Goal: Task Accomplishment & Management: Use online tool/utility

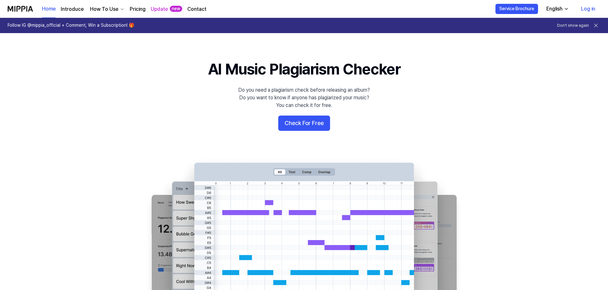
click at [568, 8] on icon "button" at bounding box center [566, 8] width 5 height 5
click at [589, 11] on link "Log in" at bounding box center [588, 9] width 24 height 18
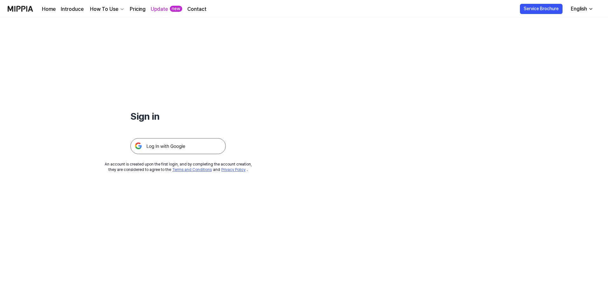
click at [192, 144] on img at bounding box center [177, 146] width 95 height 16
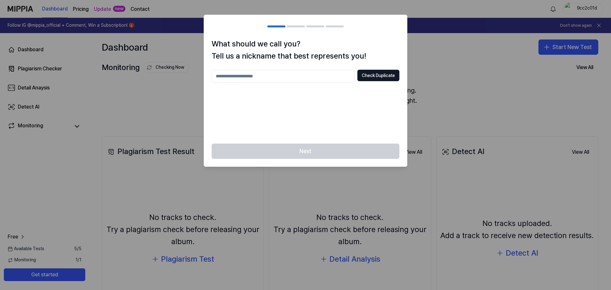
click at [342, 77] on input "text" at bounding box center [283, 76] width 143 height 13
click at [221, 76] on input "*****" at bounding box center [283, 76] width 143 height 13
type input "*****"
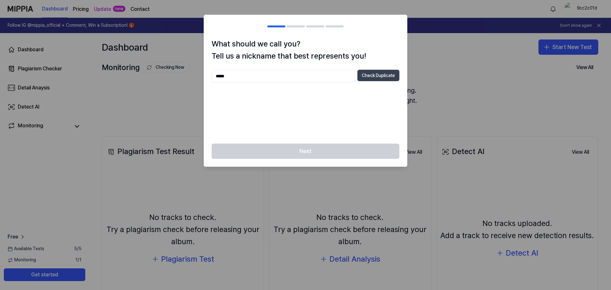
click at [374, 77] on button "Check Duplicate" at bounding box center [378, 75] width 42 height 11
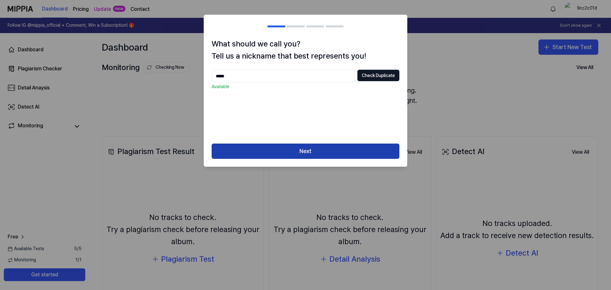
click at [286, 150] on button "Next" at bounding box center [306, 150] width 188 height 15
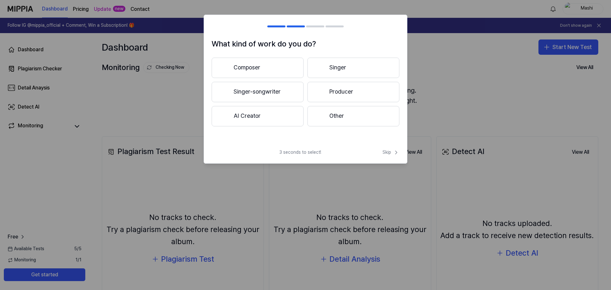
click at [259, 110] on button "AI Creator" at bounding box center [258, 116] width 92 height 20
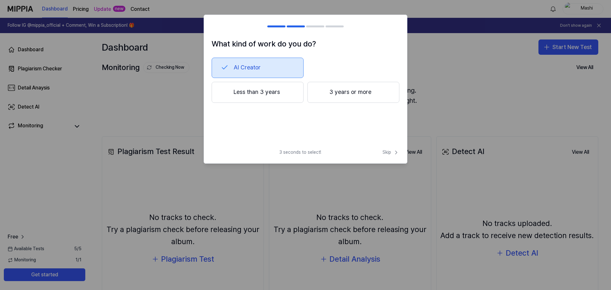
click at [262, 93] on button "Less than 3 years" at bounding box center [258, 92] width 92 height 21
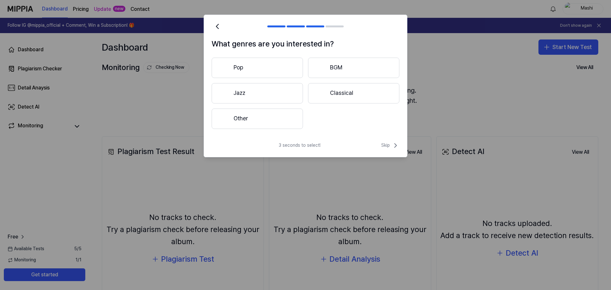
click at [258, 72] on button "Pop" at bounding box center [257, 68] width 91 height 20
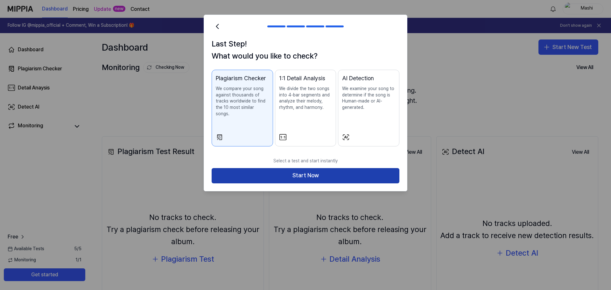
click at [288, 170] on button "Start Now" at bounding box center [306, 175] width 188 height 15
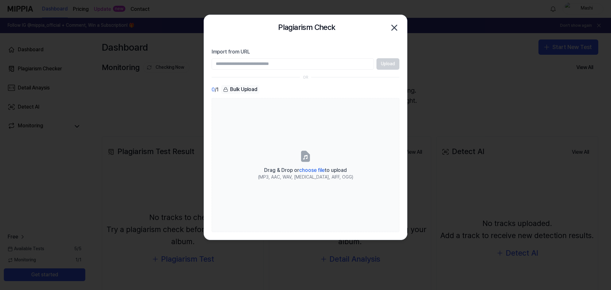
click at [391, 66] on div "Upload" at bounding box center [306, 63] width 188 height 11
click at [328, 64] on input "Import from URL" at bounding box center [293, 63] width 162 height 11
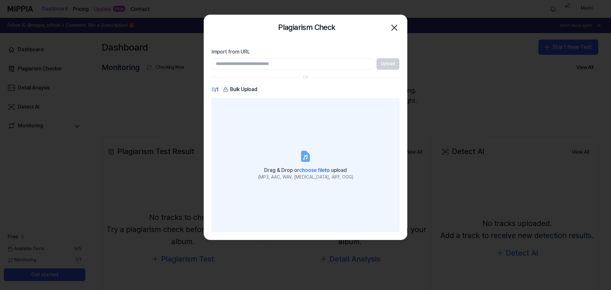
click at [298, 143] on label "Drag & Drop or choose file to upload (MP3, AAC, WAV, FLAC, AIFF, OGG)" at bounding box center [306, 165] width 188 height 134
click at [0, 0] on input "Drag & Drop or choose file to upload (MP3, AAC, WAV, FLAC, AIFF, OGG)" at bounding box center [0, 0] width 0 height 0
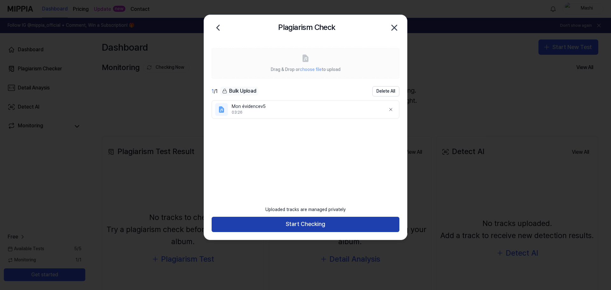
click at [301, 225] on button "Start Checking" at bounding box center [306, 224] width 188 height 15
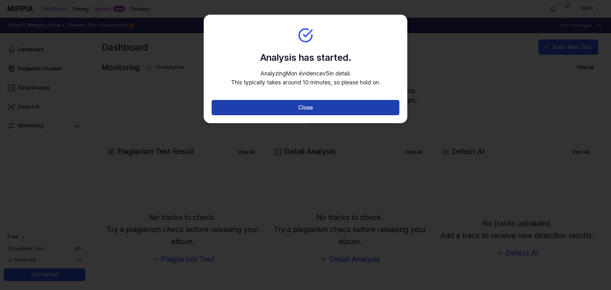
click at [296, 111] on button "Close" at bounding box center [306, 107] width 188 height 15
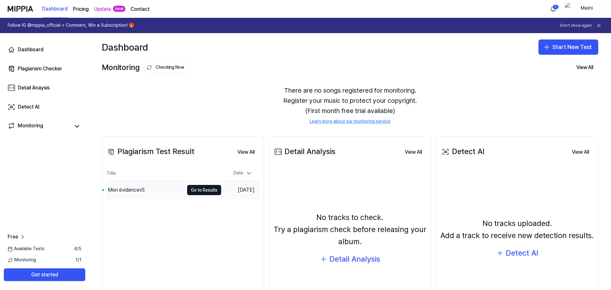
click at [125, 190] on div "Mon évidencev5" at bounding box center [126, 190] width 37 height 8
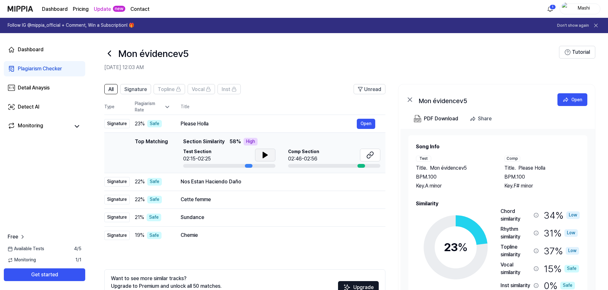
click at [263, 154] on icon at bounding box center [265, 155] width 4 height 6
click at [263, 154] on icon at bounding box center [263, 154] width 1 height 5
click at [213, 178] on div "Nos Estan Haciendo Daño" at bounding box center [269, 182] width 176 height 8
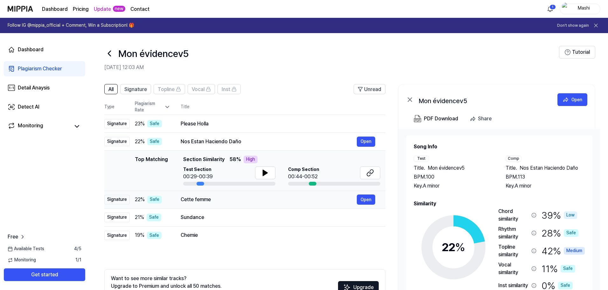
click at [212, 199] on div "Cette femme" at bounding box center [269, 200] width 176 height 8
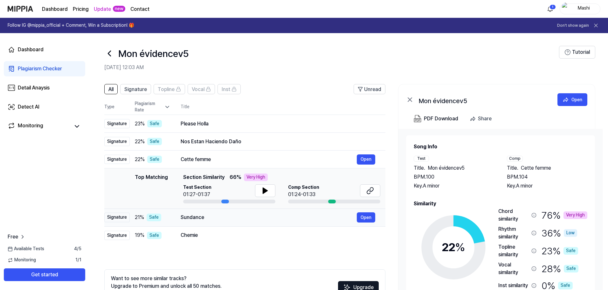
click at [207, 219] on div "Sundance" at bounding box center [269, 217] width 176 height 8
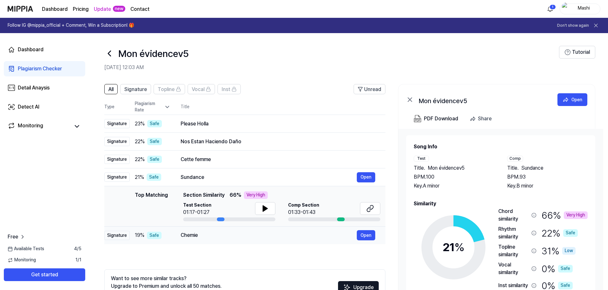
click at [204, 233] on div "Chemie" at bounding box center [269, 235] width 176 height 8
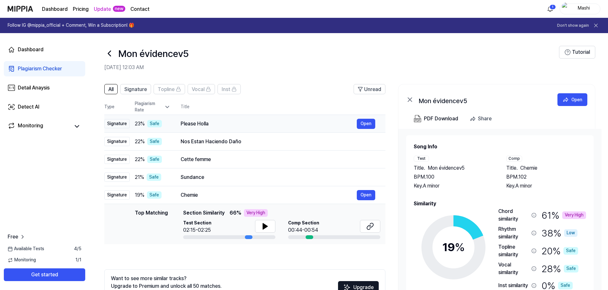
click at [216, 129] on div "Please Holla Open" at bounding box center [278, 124] width 195 height 10
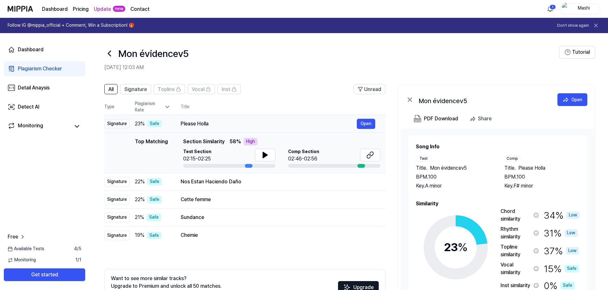
click at [220, 123] on div "Please Holla" at bounding box center [269, 124] width 176 height 8
click at [268, 157] on icon at bounding box center [266, 155] width 8 height 8
click at [369, 156] on icon at bounding box center [371, 155] width 8 height 8
click at [238, 165] on div at bounding box center [229, 166] width 92 height 4
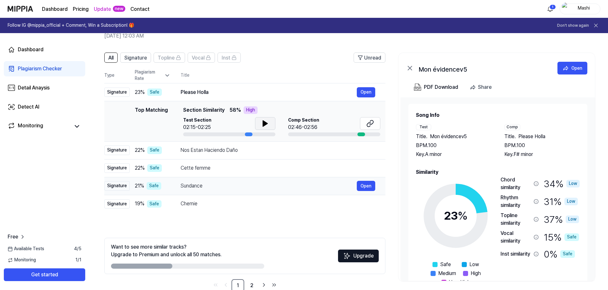
scroll to position [46, 0]
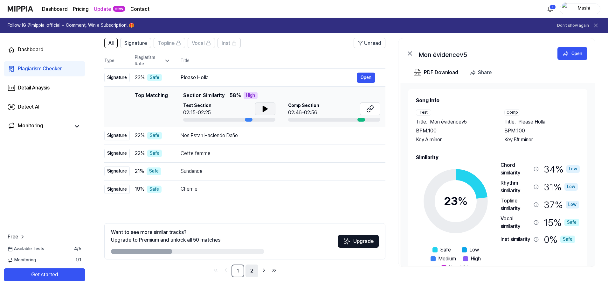
click at [252, 272] on link "2" at bounding box center [252, 270] width 13 height 13
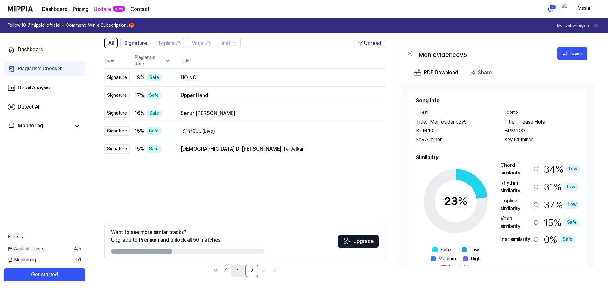
click at [239, 270] on link "1" at bounding box center [238, 270] width 13 height 13
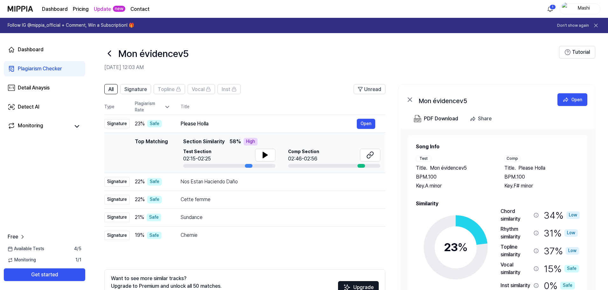
click at [239, 165] on div at bounding box center [229, 166] width 92 height 4
click at [258, 156] on button at bounding box center [265, 155] width 20 height 13
click at [266, 156] on icon at bounding box center [266, 154] width 1 height 5
click at [266, 156] on icon at bounding box center [265, 155] width 4 height 6
click at [266, 156] on icon at bounding box center [266, 154] width 1 height 5
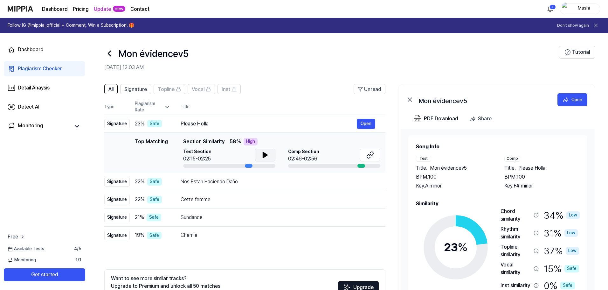
click at [266, 156] on icon at bounding box center [265, 155] width 4 height 6
click at [266, 156] on icon at bounding box center [266, 154] width 1 height 5
click at [263, 151] on icon at bounding box center [266, 155] width 8 height 8
click at [262, 153] on icon at bounding box center [266, 155] width 8 height 8
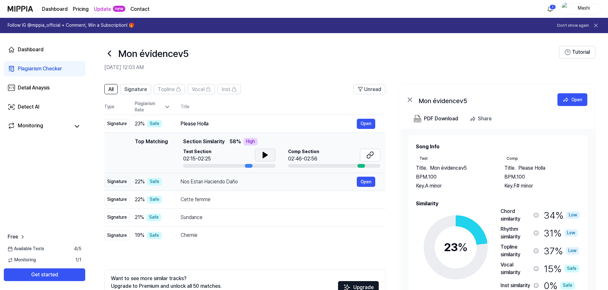
click at [258, 182] on div "Nos Estan Haciendo Daño" at bounding box center [269, 182] width 176 height 8
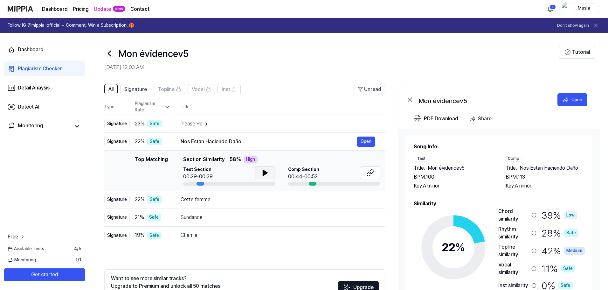
click at [263, 172] on icon at bounding box center [265, 173] width 4 height 6
click at [374, 172] on button at bounding box center [370, 172] width 20 height 13
click at [262, 170] on icon at bounding box center [266, 173] width 8 height 8
click at [357, 200] on button "Open" at bounding box center [366, 199] width 18 height 10
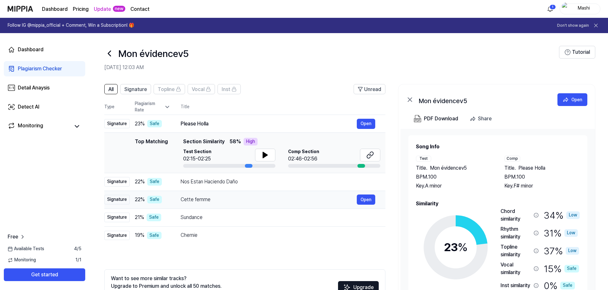
click at [186, 198] on div "Cette femme" at bounding box center [269, 200] width 176 height 8
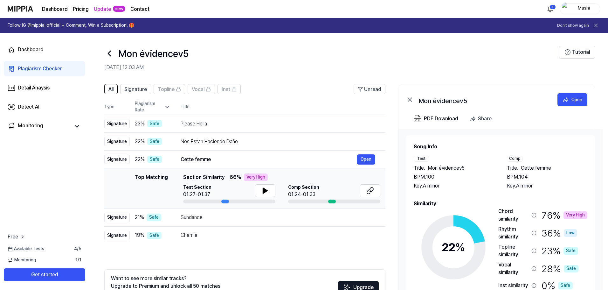
click at [254, 189] on div "Test Section 01:27-01:37" at bounding box center [229, 191] width 92 height 14
click at [263, 189] on icon at bounding box center [265, 191] width 4 height 6
click at [373, 186] on button at bounding box center [370, 190] width 20 height 13
click at [263, 190] on icon at bounding box center [265, 191] width 4 height 6
click at [263, 190] on icon at bounding box center [263, 190] width 1 height 5
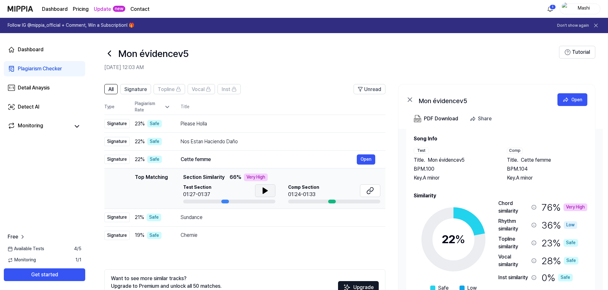
scroll to position [10, 0]
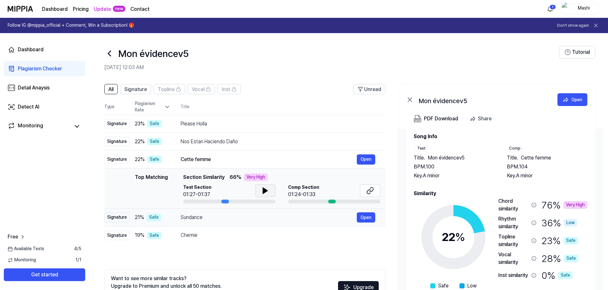
click at [244, 216] on div "Sundance" at bounding box center [269, 217] width 176 height 8
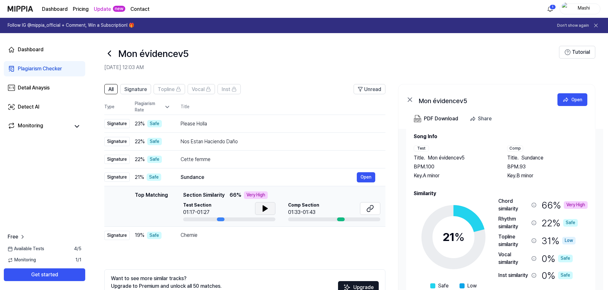
click at [266, 210] on icon at bounding box center [266, 209] width 8 height 8
click at [372, 211] on icon at bounding box center [371, 209] width 8 height 8
click at [262, 212] on icon at bounding box center [266, 209] width 8 height 8
click at [369, 211] on icon at bounding box center [371, 209] width 8 height 8
click at [199, 235] on div "Chemie" at bounding box center [269, 235] width 176 height 8
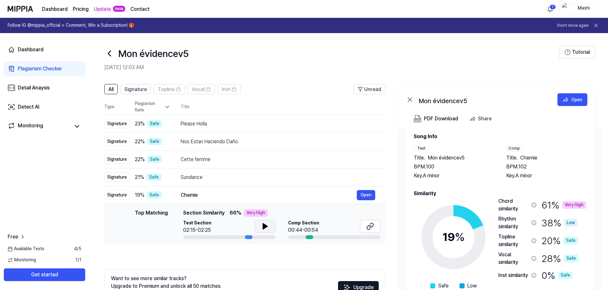
click at [262, 227] on icon at bounding box center [266, 226] width 8 height 8
click at [271, 228] on button at bounding box center [265, 226] width 20 height 13
click at [367, 227] on icon at bounding box center [369, 227] width 4 height 4
click at [260, 227] on button at bounding box center [265, 226] width 20 height 13
click at [269, 227] on button at bounding box center [265, 226] width 20 height 13
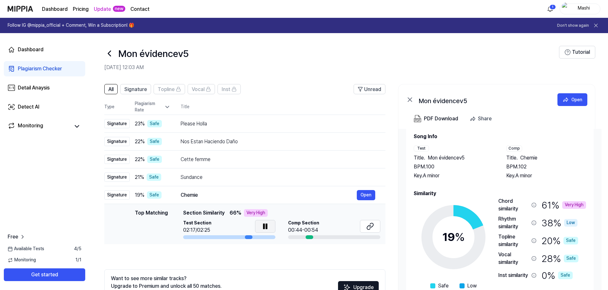
click at [269, 227] on button at bounding box center [265, 226] width 20 height 13
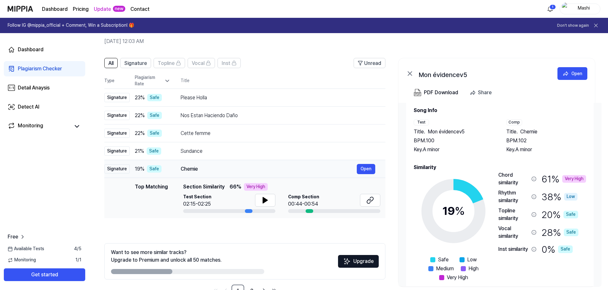
scroll to position [46, 0]
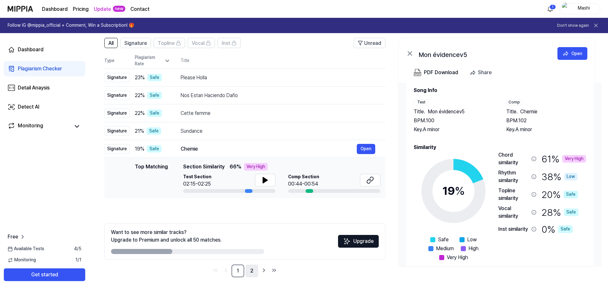
click at [250, 269] on link "2" at bounding box center [252, 270] width 13 height 13
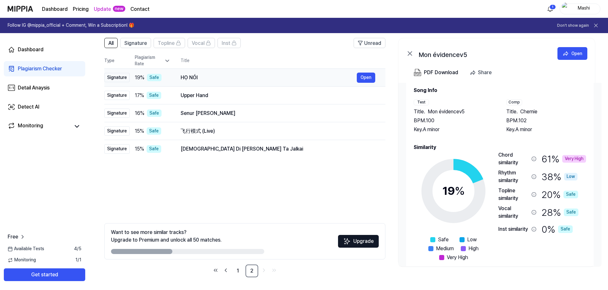
click at [296, 75] on div "HỌ NÓI" at bounding box center [269, 78] width 176 height 8
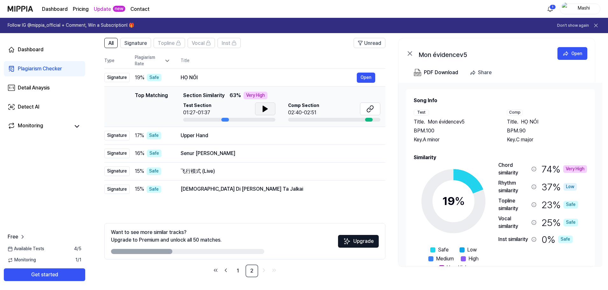
click at [265, 109] on icon at bounding box center [265, 109] width 4 height 6
click at [265, 109] on icon at bounding box center [266, 109] width 8 height 8
click at [375, 106] on button at bounding box center [370, 108] width 20 height 13
drag, startPoint x: 582, startPoint y: 255, endPoint x: 440, endPoint y: 189, distance: 156.7
click at [440, 189] on div "19 % Safe Low Medium High Very High Chord similarity 74 % Very High Rhythm simi…" at bounding box center [500, 216] width 173 height 110
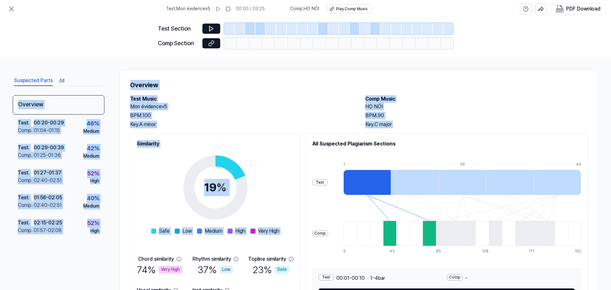
drag, startPoint x: 112, startPoint y: 249, endPoint x: 9, endPoint y: 101, distance: 180.1
click at [9, 101] on div "Suspected Parts All Overview Test . 00:20 - 00:29 Comp . 01:04 - 01:15 46 % Med…" at bounding box center [305, 173] width 611 height 233
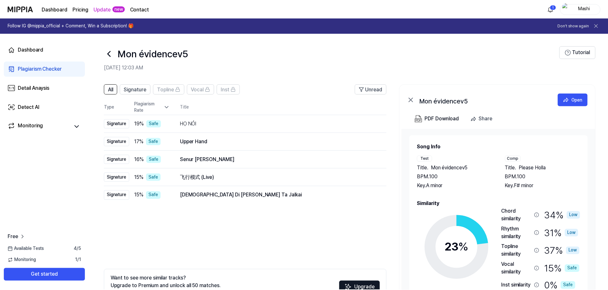
scroll to position [46, 0]
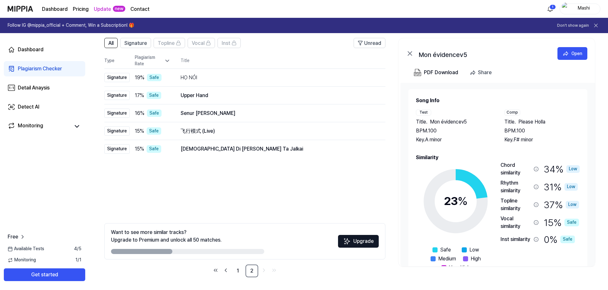
drag, startPoint x: 408, startPoint y: 91, endPoint x: 550, endPoint y: 260, distance: 220.4
click at [550, 260] on div "Song Info Test Title . Mon évidencev5 BPM. 100 Key. A minor Comp Title . Please…" at bounding box center [498, 184] width 179 height 190
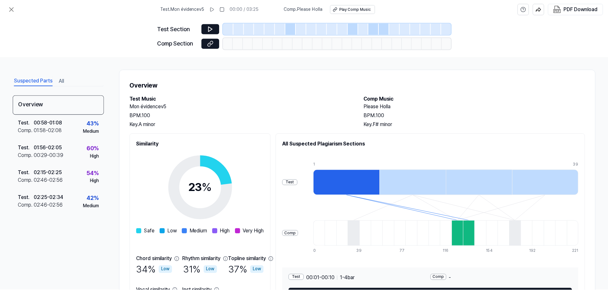
scroll to position [46, 0]
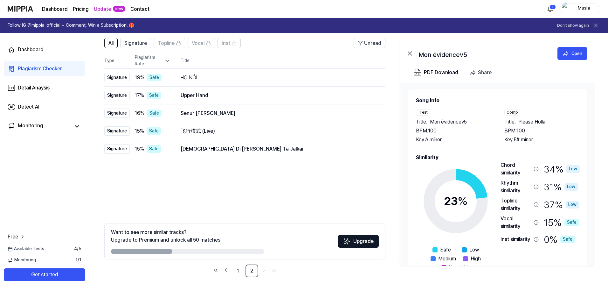
click at [513, 56] on div "Mon évidencev5" at bounding box center [482, 54] width 127 height 8
click at [423, 75] on button "PDF Download" at bounding box center [436, 72] width 47 height 13
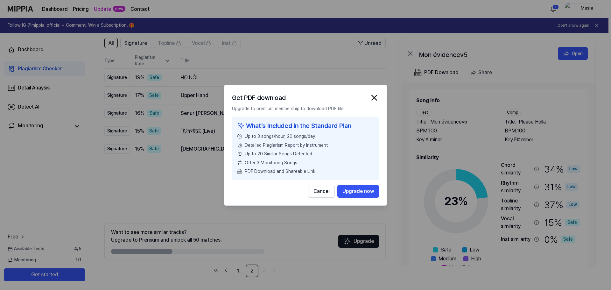
click at [313, 199] on div "Get PDF download Upgrade to premium membership to download PDF file What’s Incl…" at bounding box center [305, 145] width 163 height 121
click at [321, 189] on button "Cancel" at bounding box center [321, 191] width 27 height 13
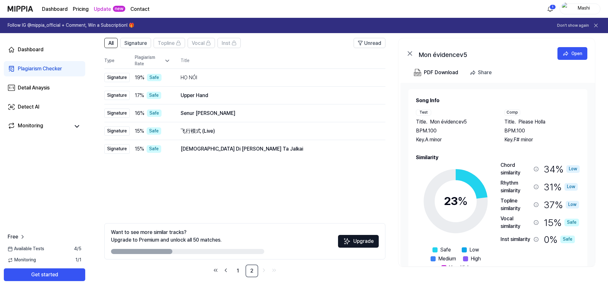
click at [283, 241] on div "Want to see more similar tracks? Upgrade to Premium and unlock all 50 matches. …" at bounding box center [244, 241] width 281 height 36
click at [192, 81] on div "HỌ NÓI" at bounding box center [269, 78] width 176 height 8
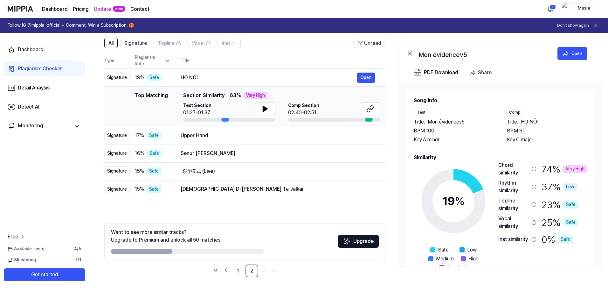
click at [203, 95] on span "Section Similarity" at bounding box center [203, 96] width 41 height 8
click at [238, 272] on link "1" at bounding box center [238, 270] width 13 height 13
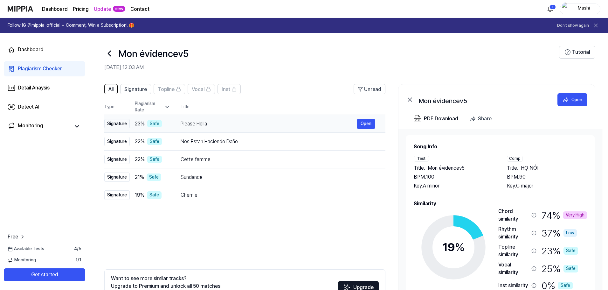
click at [186, 123] on div "Please Holla" at bounding box center [269, 124] width 176 height 8
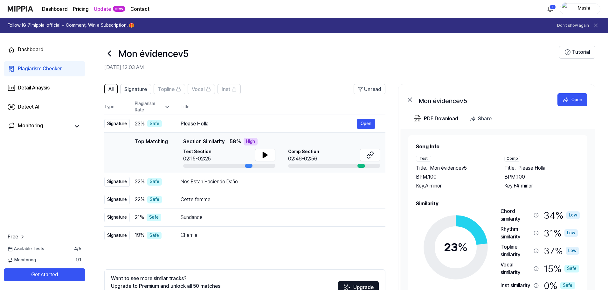
click at [150, 156] on div "Top Matching" at bounding box center [151, 153] width 33 height 30
click at [153, 123] on div "Safe" at bounding box center [154, 124] width 15 height 8
click at [205, 125] on div "Please Holla" at bounding box center [269, 124] width 176 height 8
click at [156, 183] on div "Safe" at bounding box center [154, 182] width 15 height 8
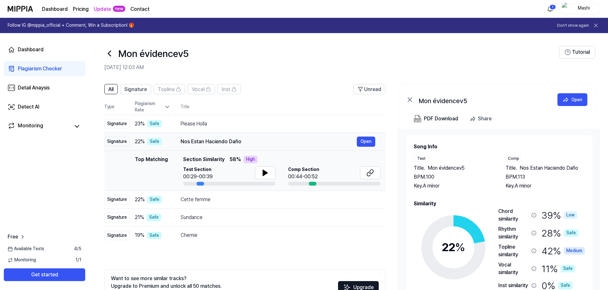
click at [154, 141] on div "Safe" at bounding box center [154, 142] width 15 height 8
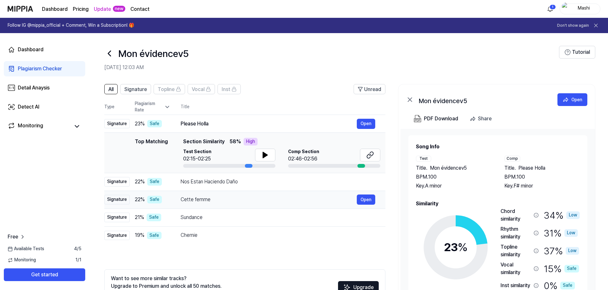
click at [156, 196] on div "Safe" at bounding box center [154, 200] width 15 height 8
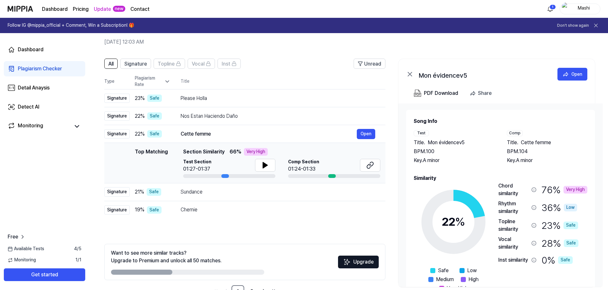
scroll to position [46, 0]
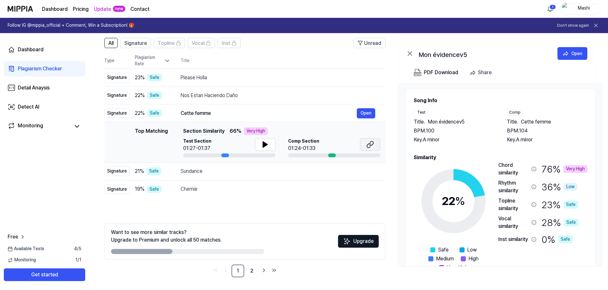
click at [368, 146] on icon at bounding box center [371, 145] width 8 height 8
